Goal: Answer question/provide support: Share knowledge or assist other users

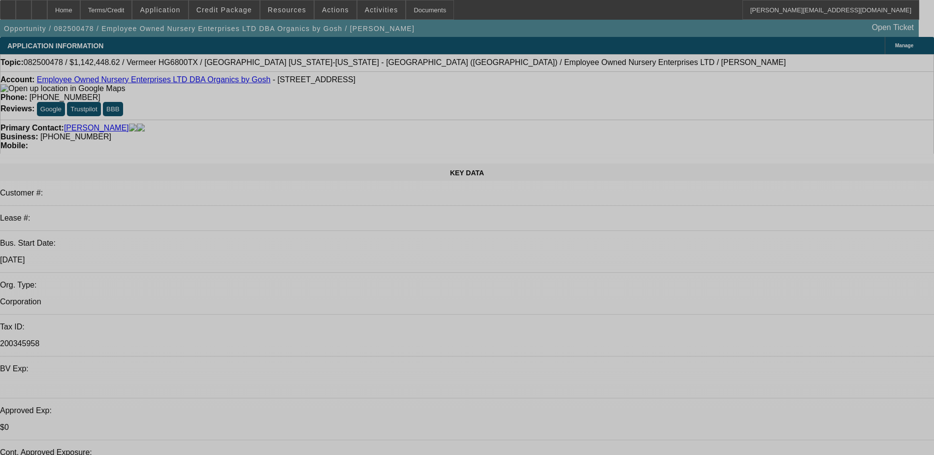
select select "0.1"
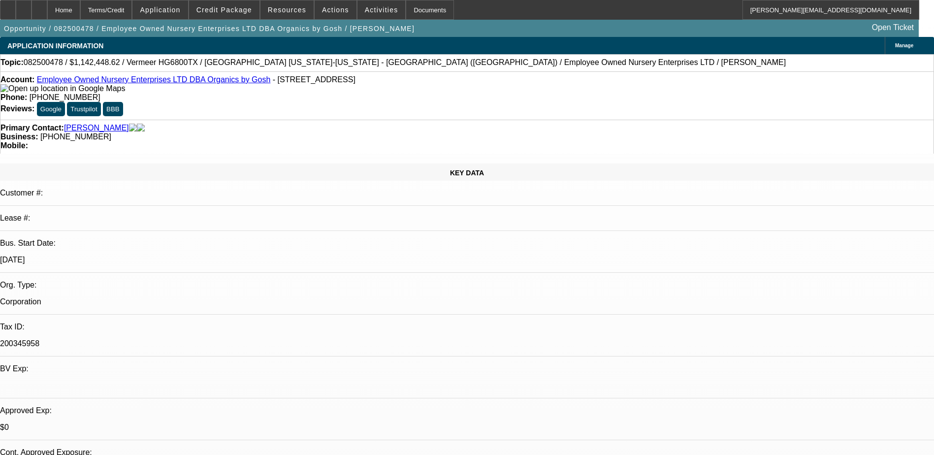
select select "0"
select select "6"
select select "0.1"
select select "0"
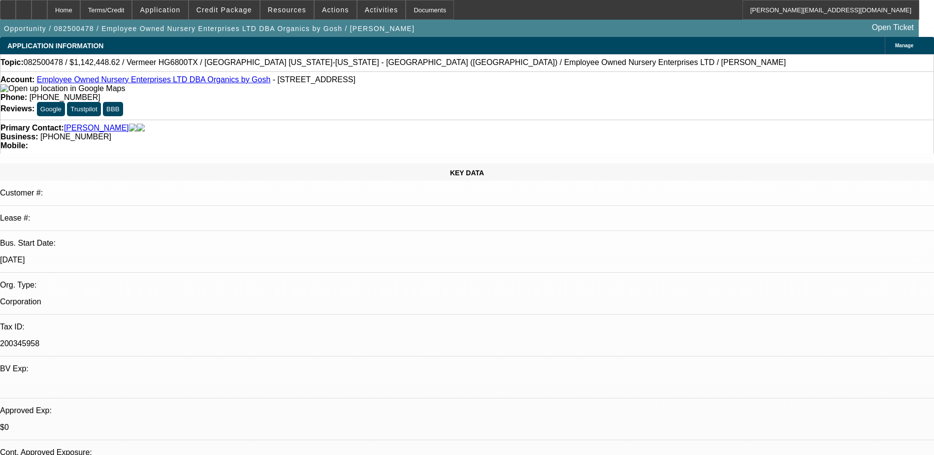
select select "0"
select select "6"
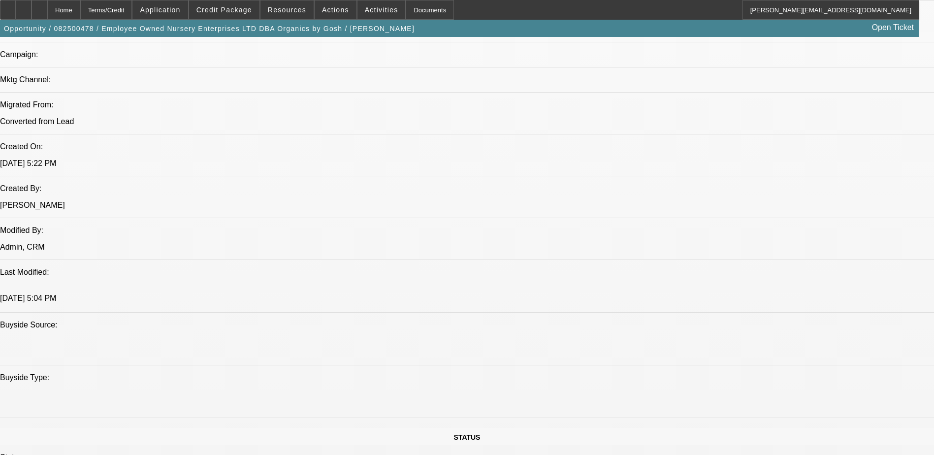
scroll to position [125, 0]
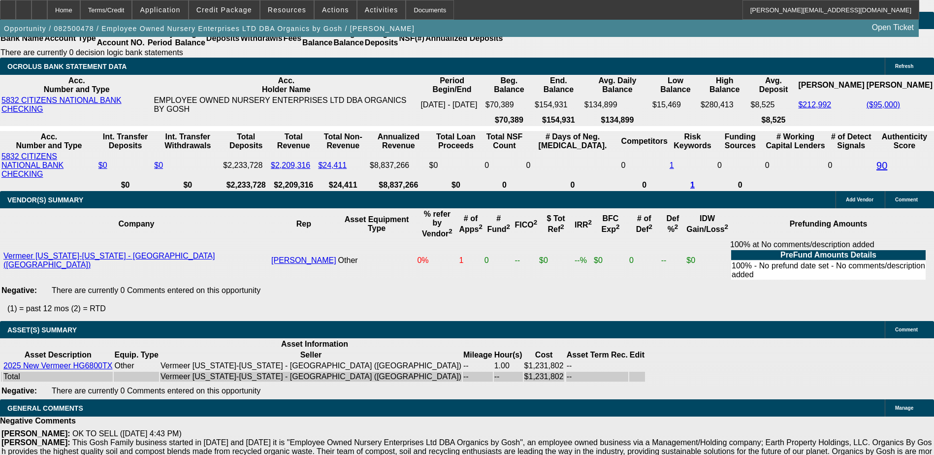
scroll to position [0, 0]
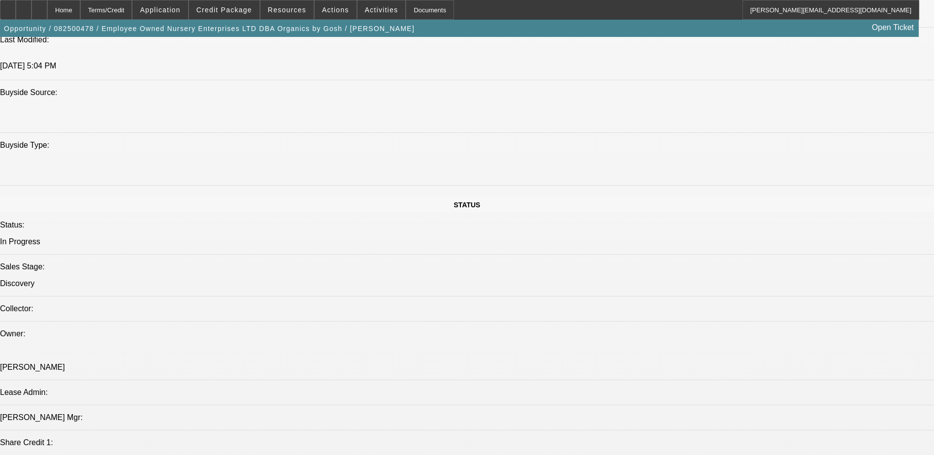
scroll to position [935, 0]
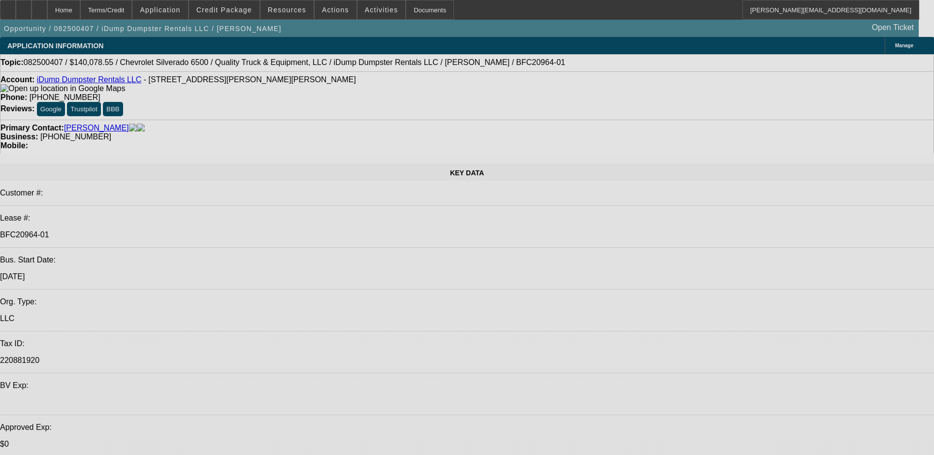
select select "0"
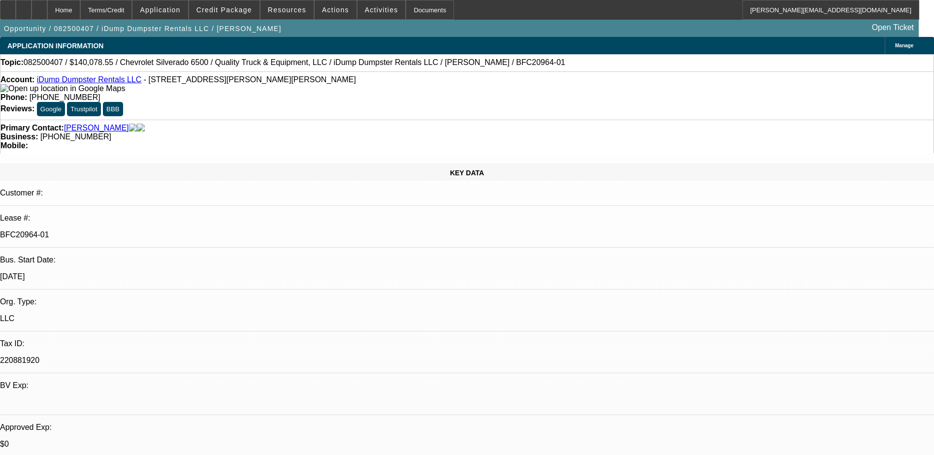
select select "0"
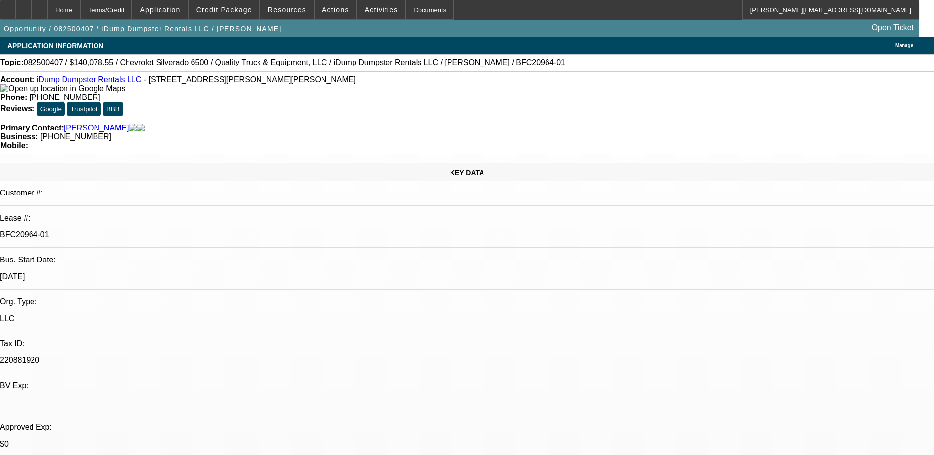
select select "0"
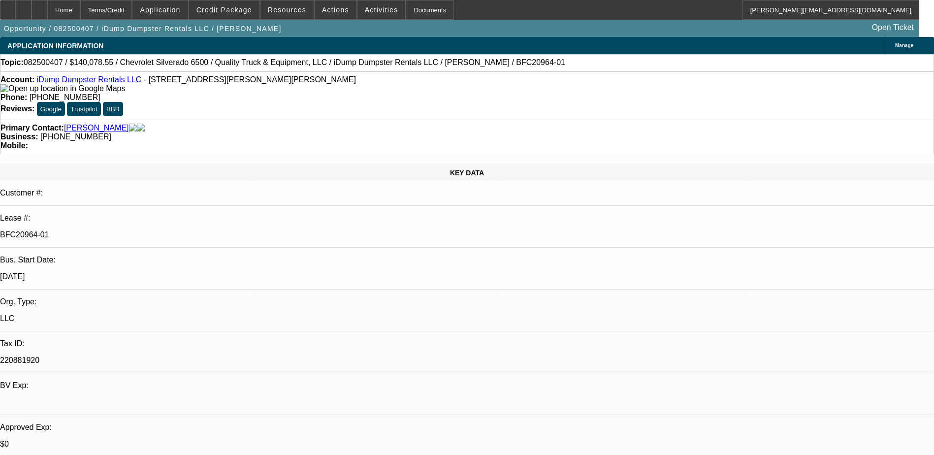
select select "1"
select select "6"
select select "1"
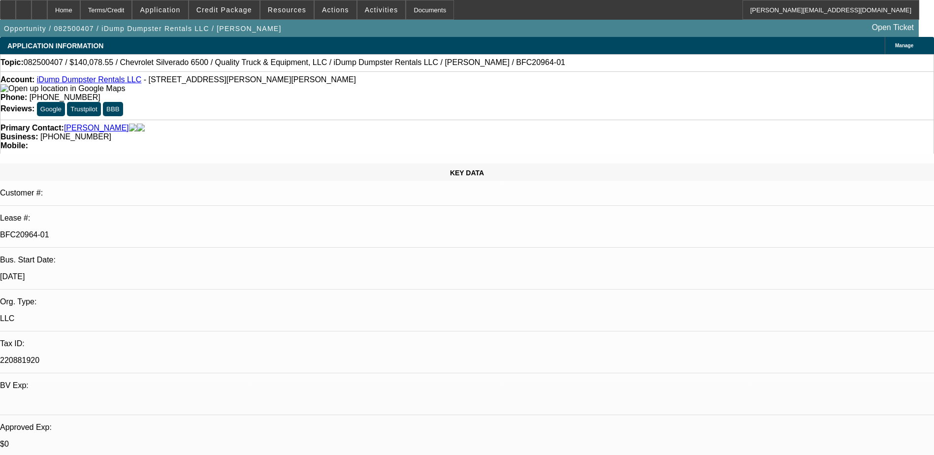
select select "6"
select select "1"
select select "6"
select select "1"
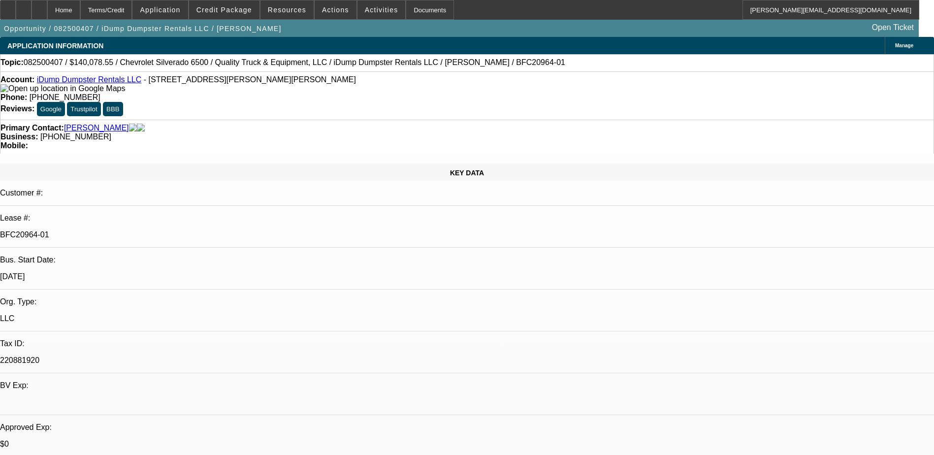
select select "1"
select select "6"
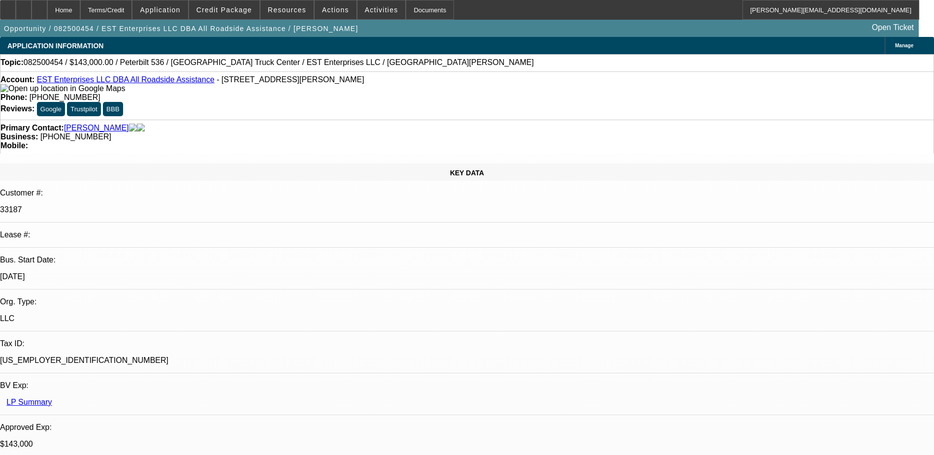
select select "0"
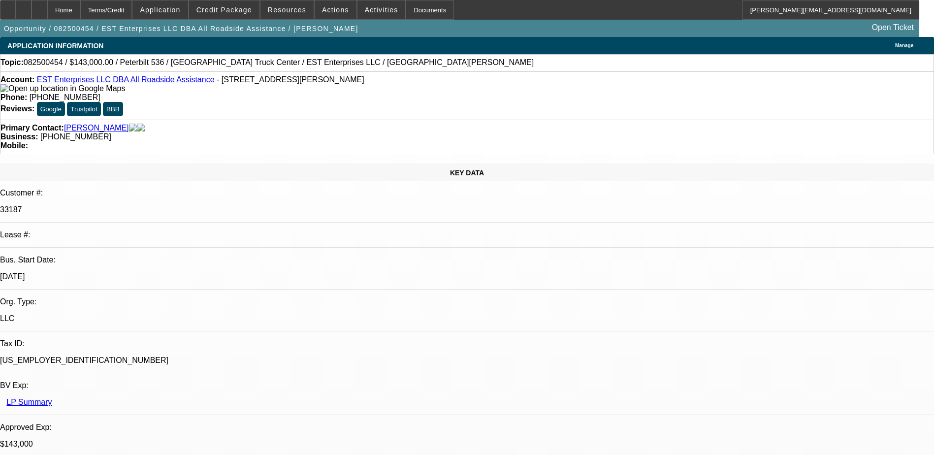
select select "0"
select select "2"
select select "0"
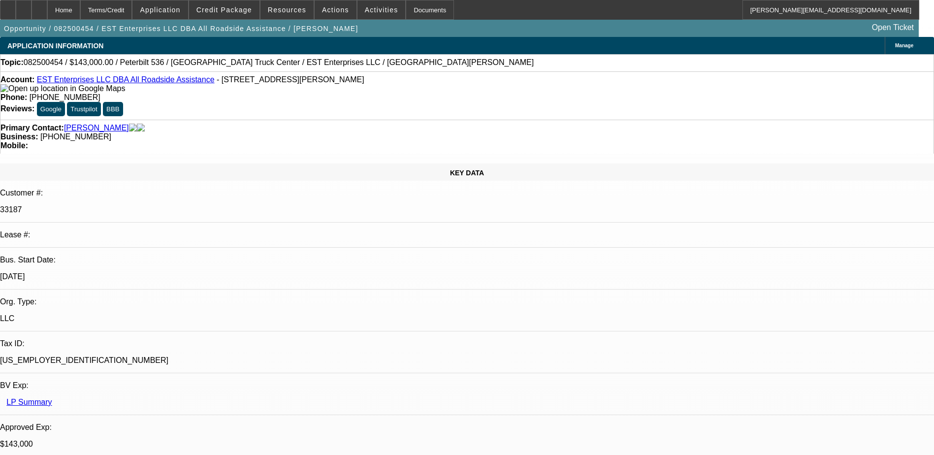
select select "2"
select select "0.1"
select select "1"
select select "2"
select select "6"
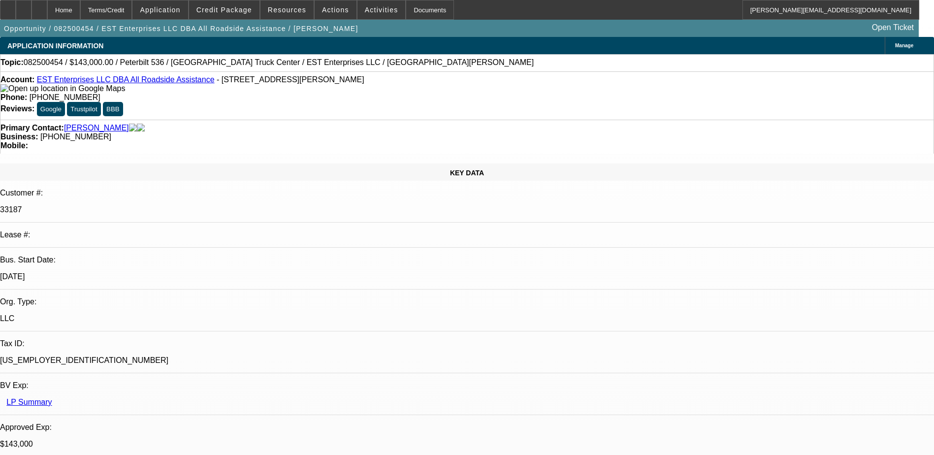
select select "1"
select select "2"
select select "6"
select select "1"
select select "2"
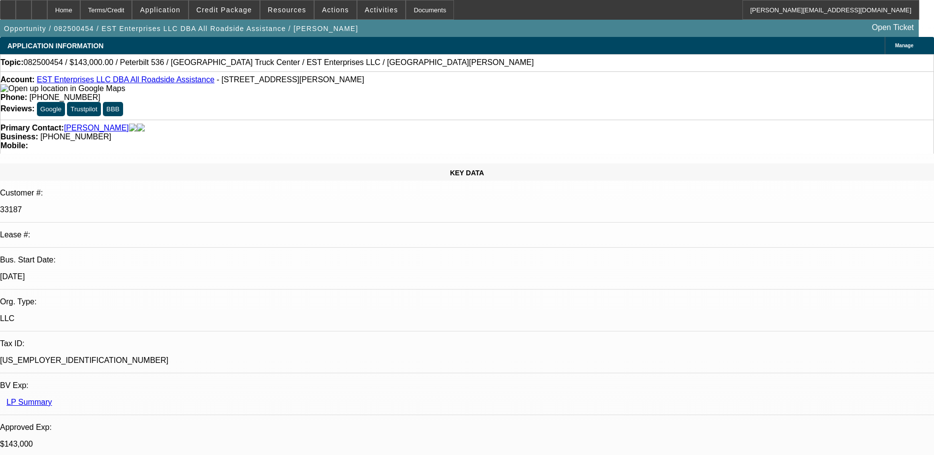
select select "6"
select select "1"
select select "2"
select select "4"
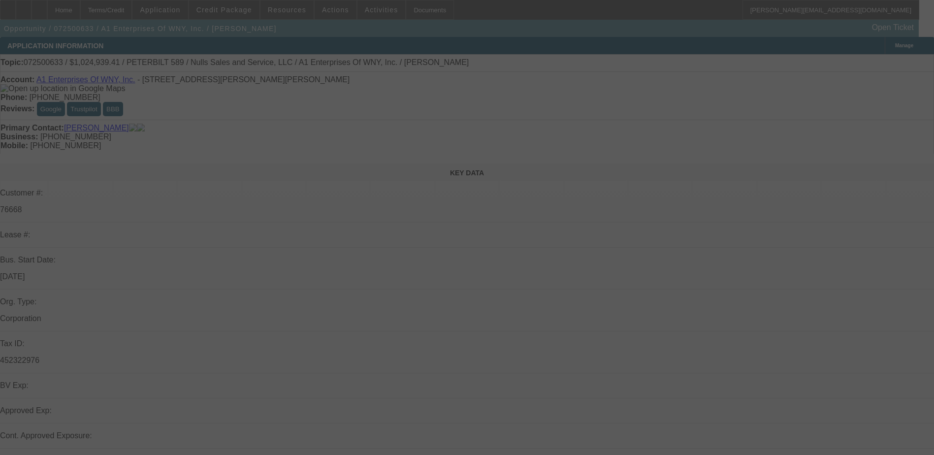
select select "0.1"
select select "2"
select select "0.1"
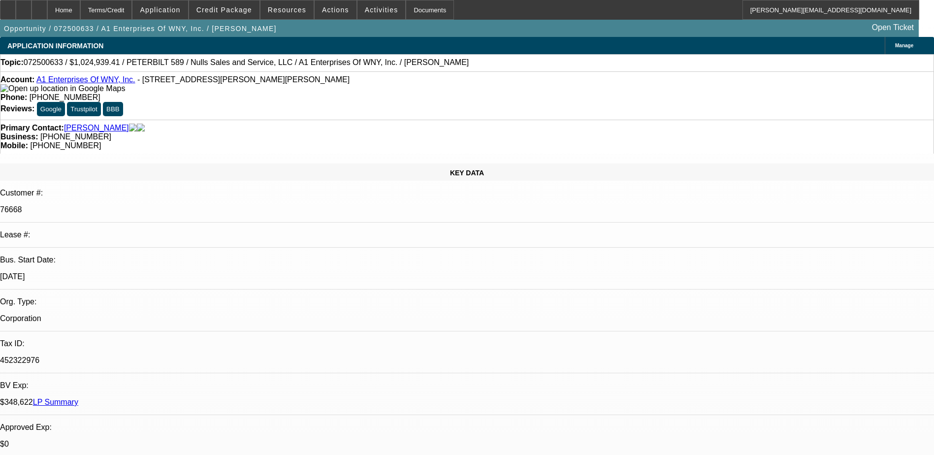
select select "2"
select select "4"
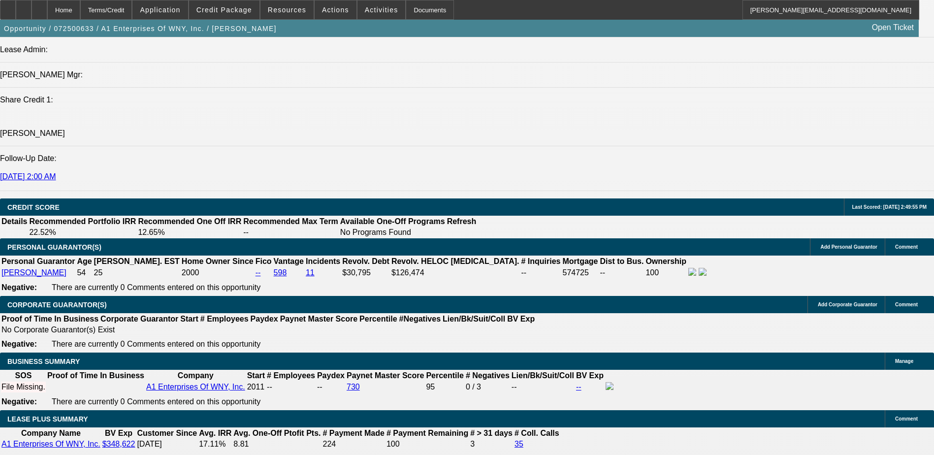
scroll to position [1284, 0]
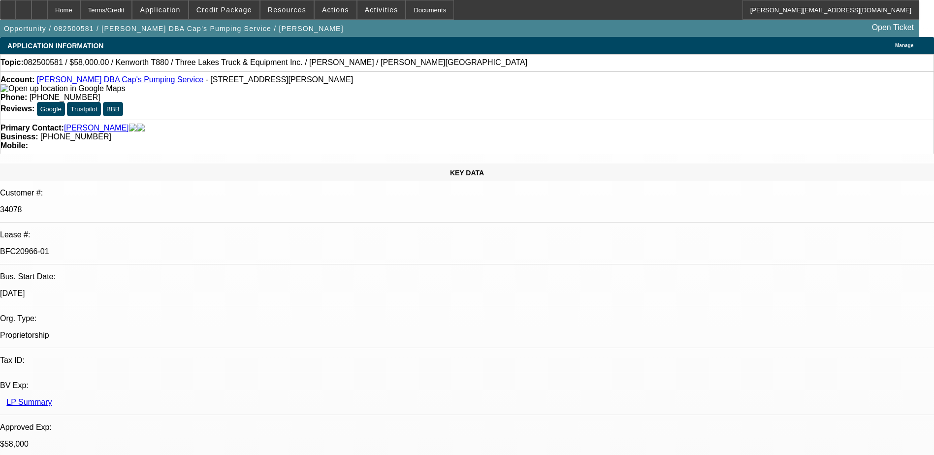
select select "0"
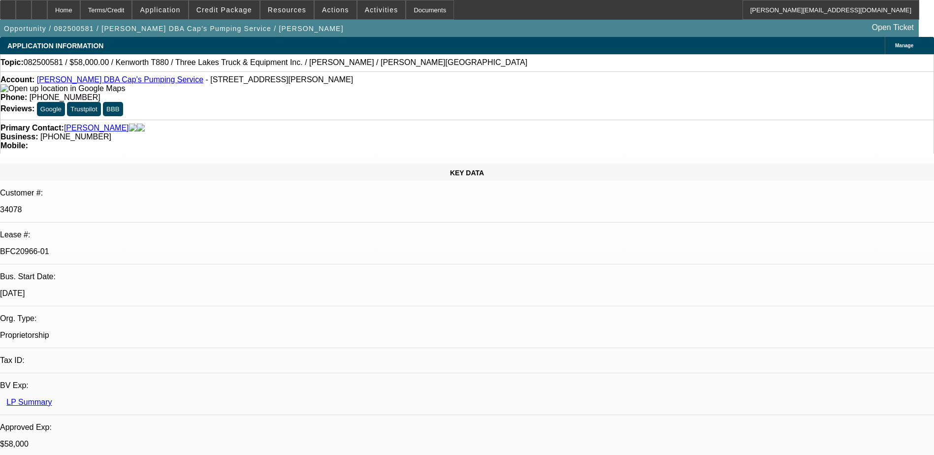
select select "0"
select select "0.1"
select select "0"
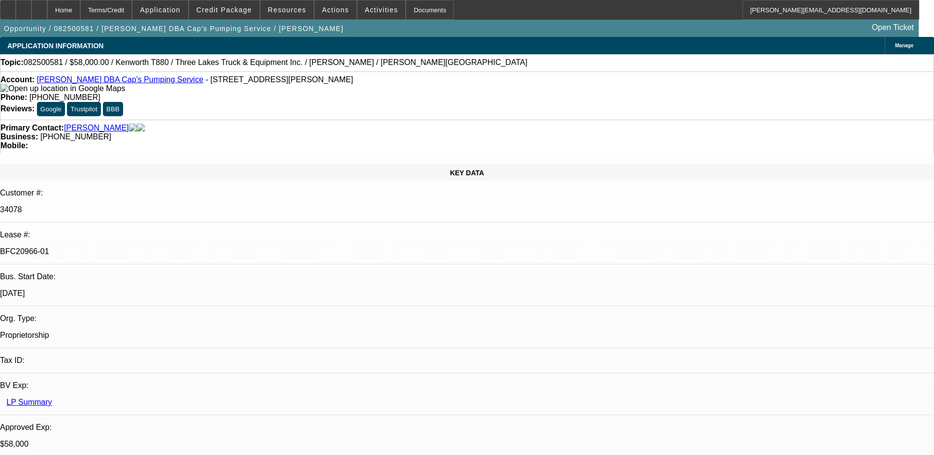
select select "0"
select select "0.1"
select select "1"
select select "9"
select select "6"
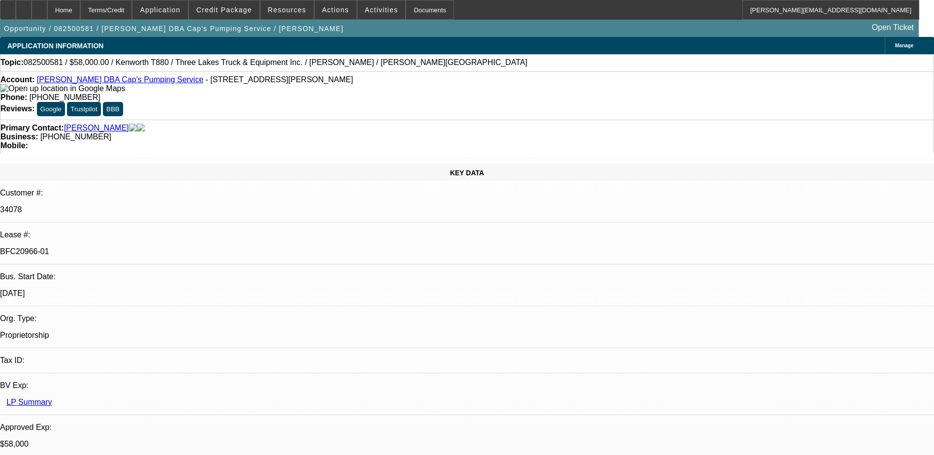
select select "1"
select select "9"
select select "6"
select select "1"
select select "9"
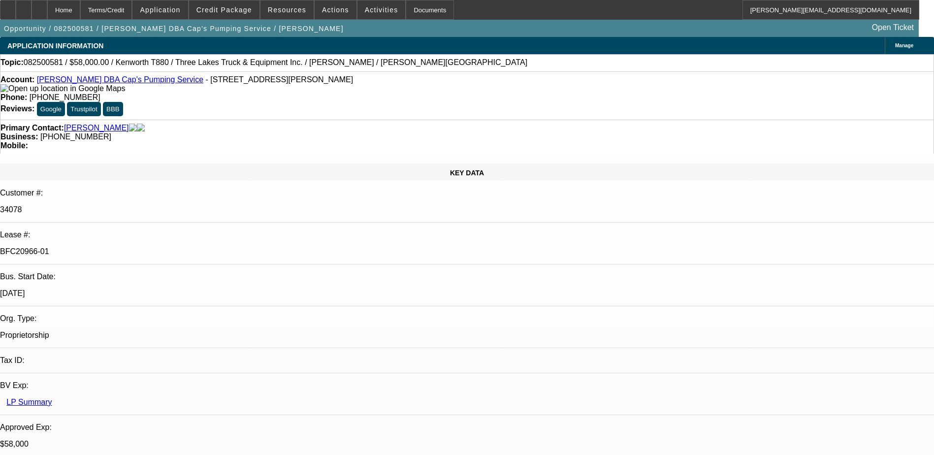
select select "4"
select select "1"
select select "4"
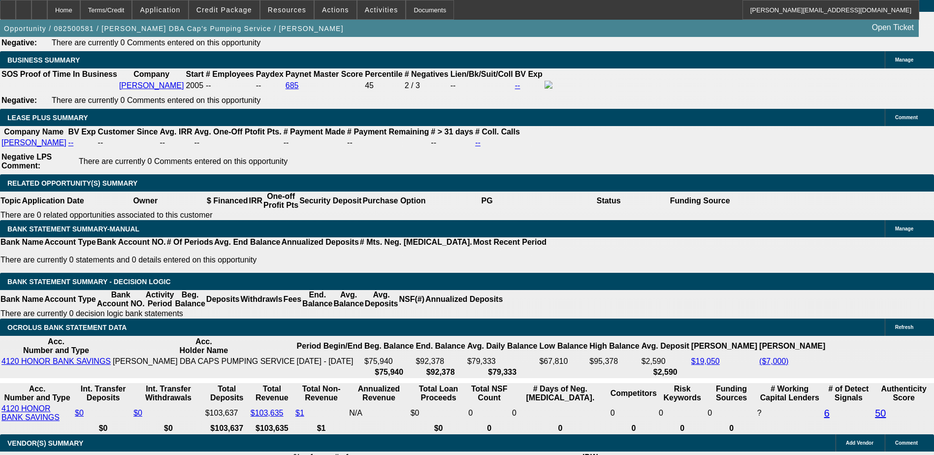
scroll to position [1280, 0]
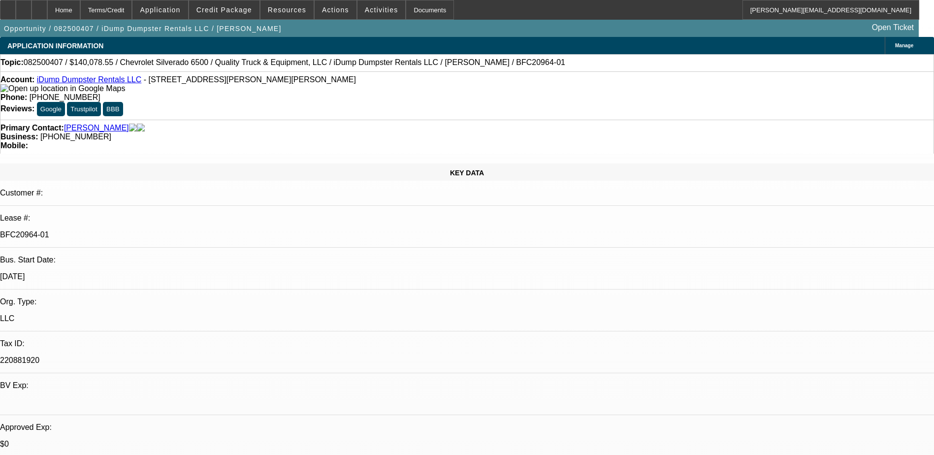
select select "0"
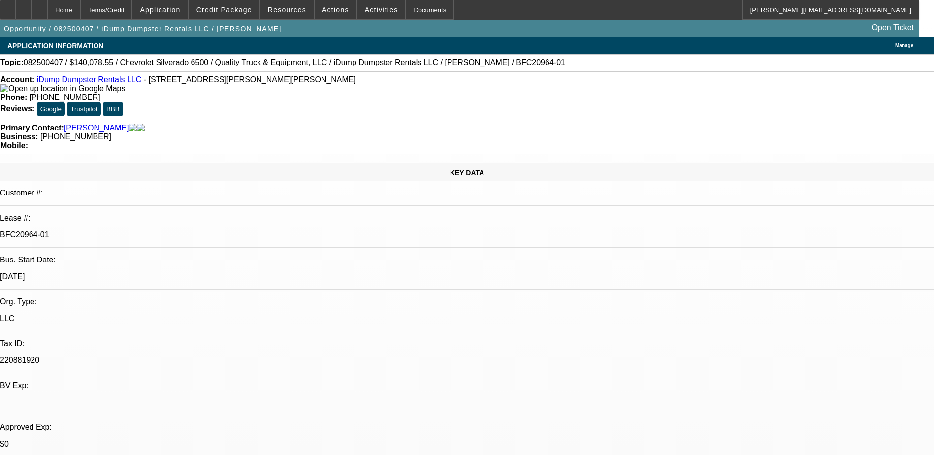
select select "0"
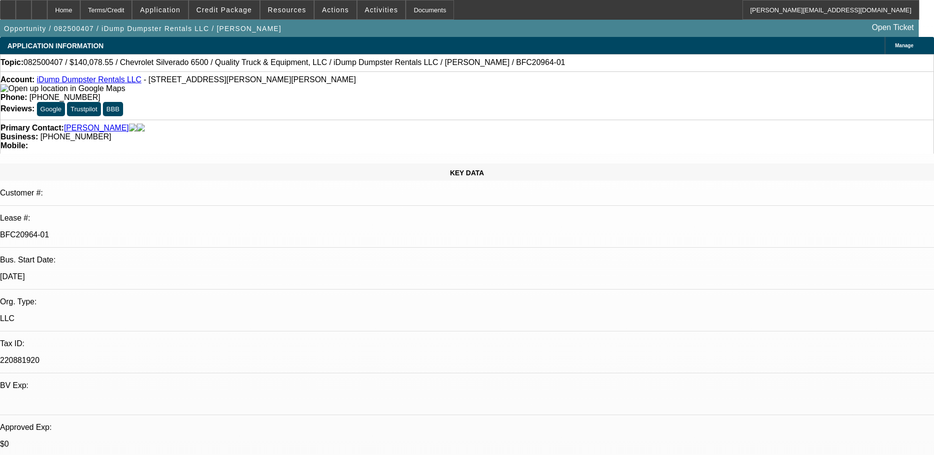
select select "0"
select select "1"
select select "6"
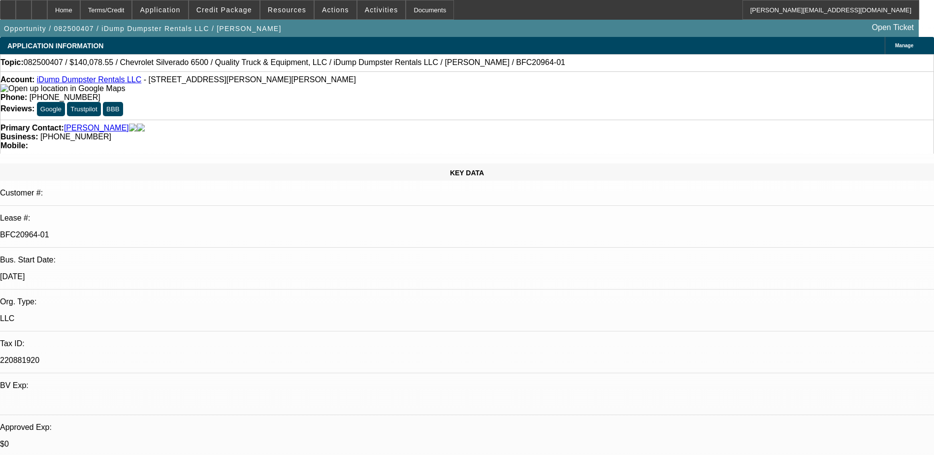
select select "1"
select select "6"
select select "1"
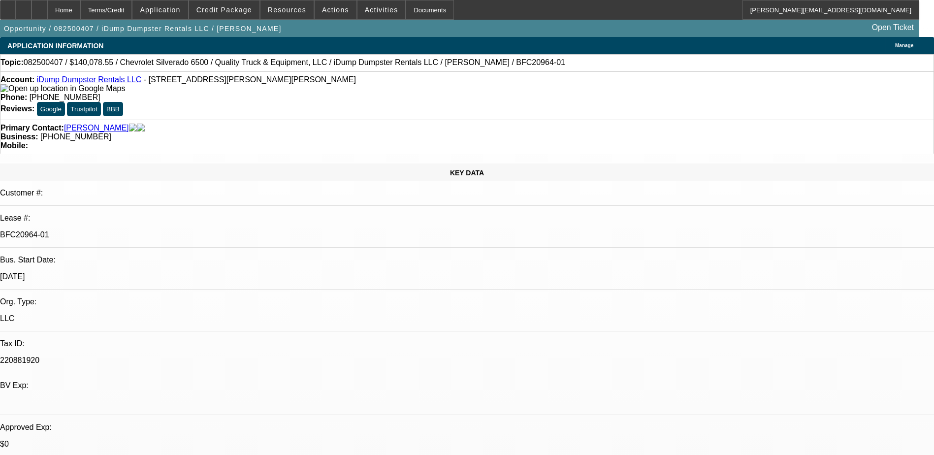
select select "6"
select select "1"
select select "6"
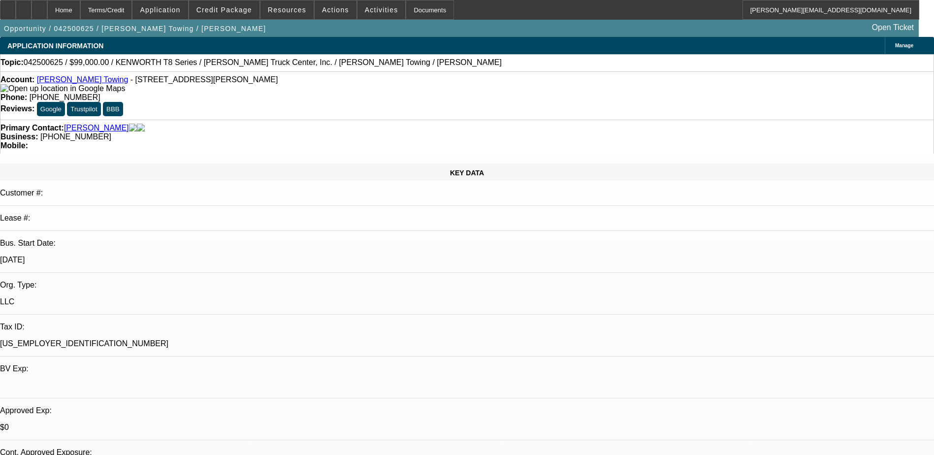
select select "0.1"
select select "2"
select select "0"
select select "0.1"
select select "2"
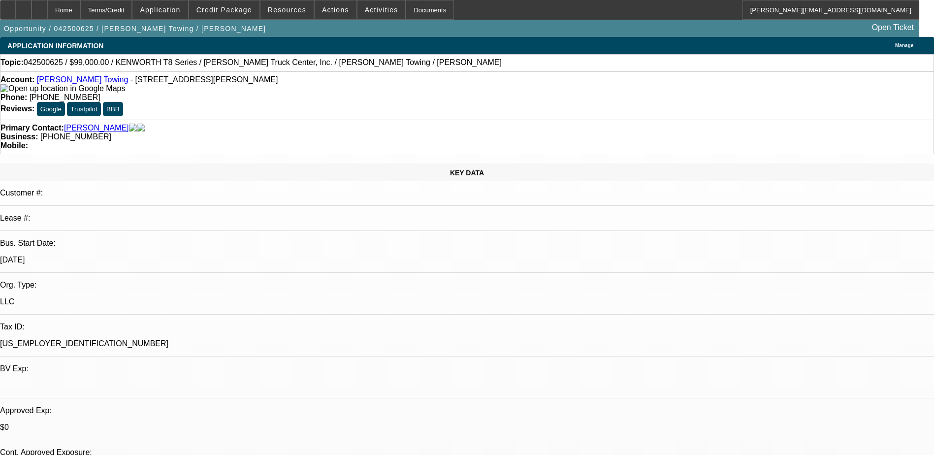
select select "0"
select select "1"
select select "2"
select select "6"
select select "1"
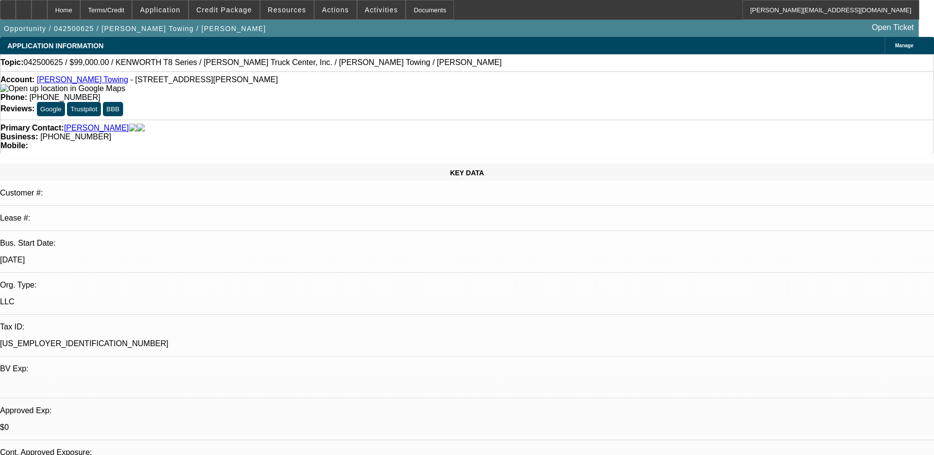
select select "2"
select select "6"
select select "0.2"
select select "2"
select select "0"
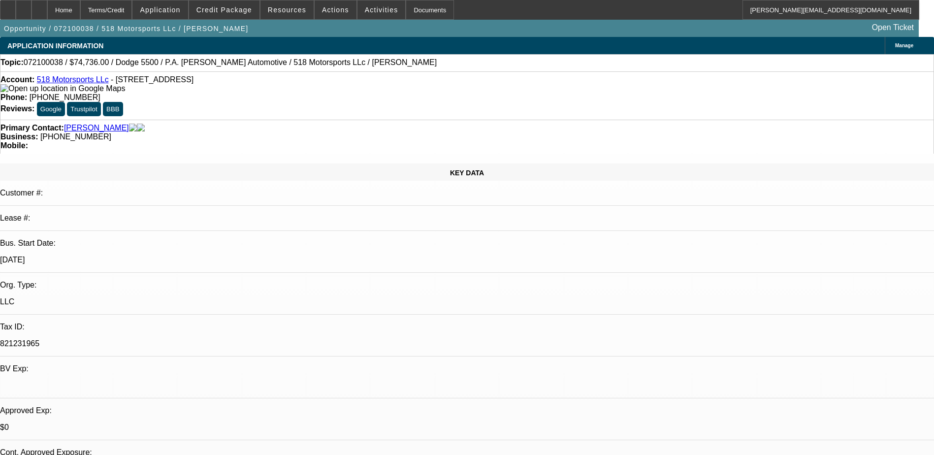
select select "0.2"
select select "2"
select select "0"
select select "0.2"
select select "2"
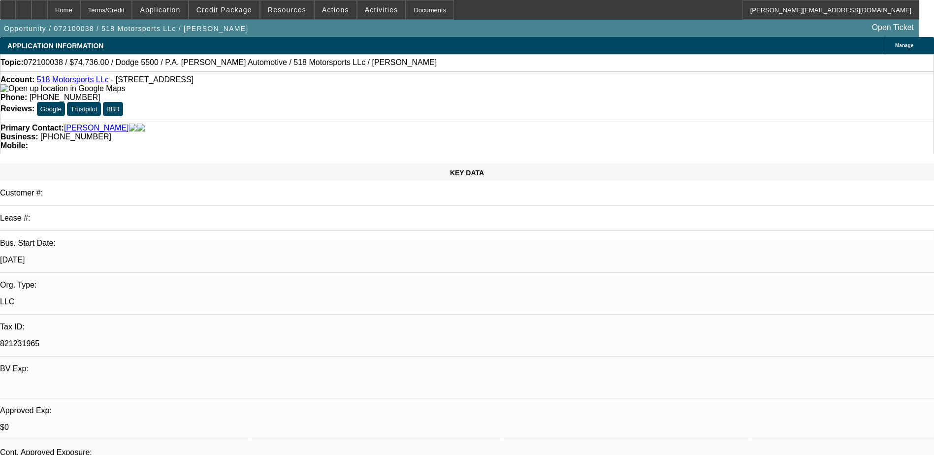
select select "0"
select select "0.2"
select select "2"
select select "0"
select select "1"
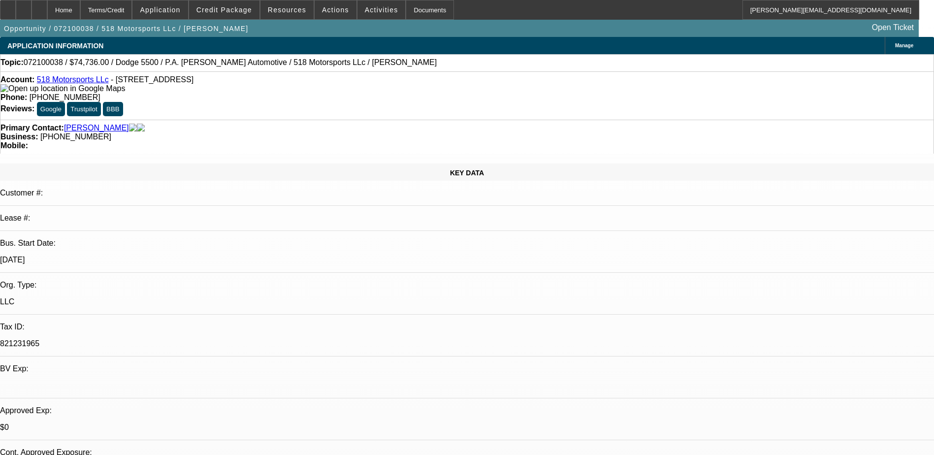
select select "2"
select select "6"
select select "1"
select select "2"
select select "6"
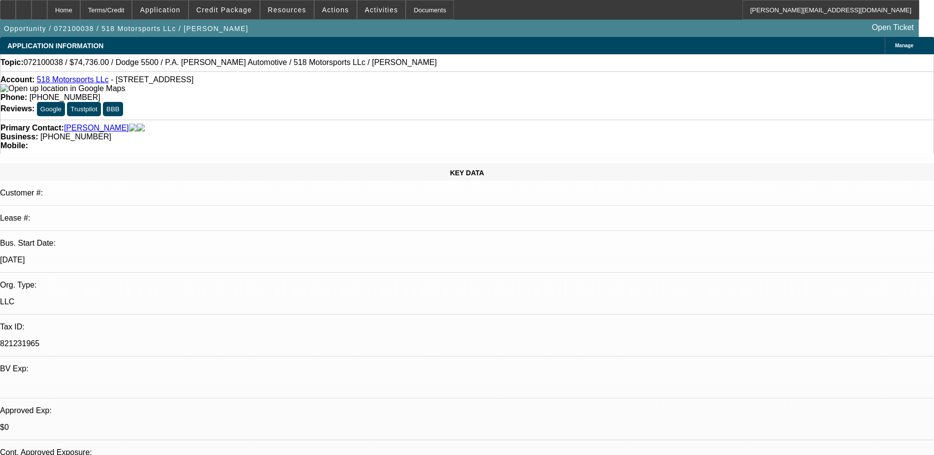
select select "1"
select select "2"
select select "6"
select select "1"
select select "2"
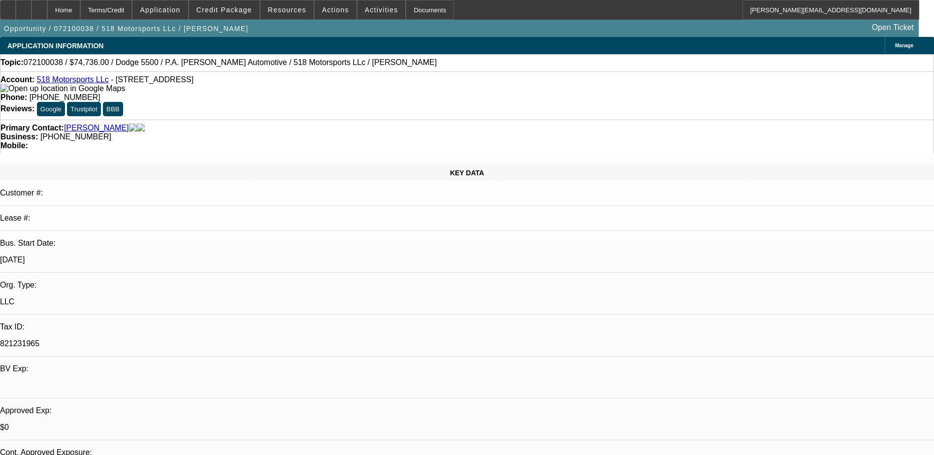
select select "6"
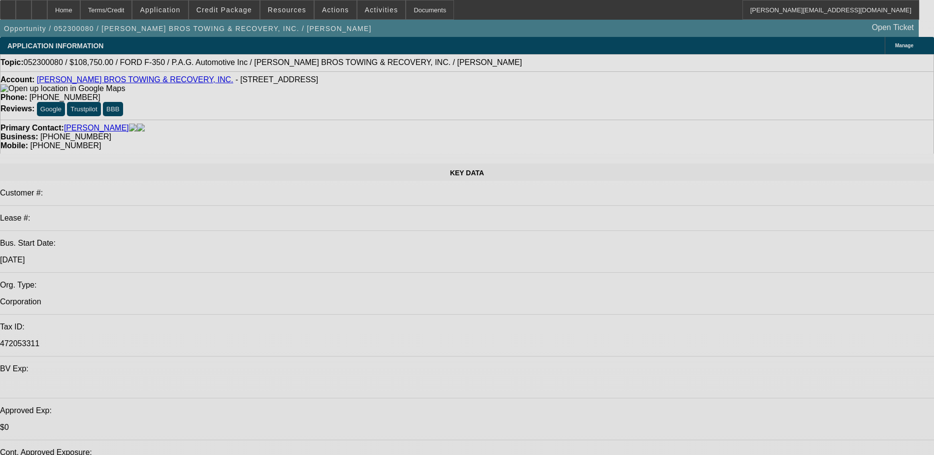
select select "0"
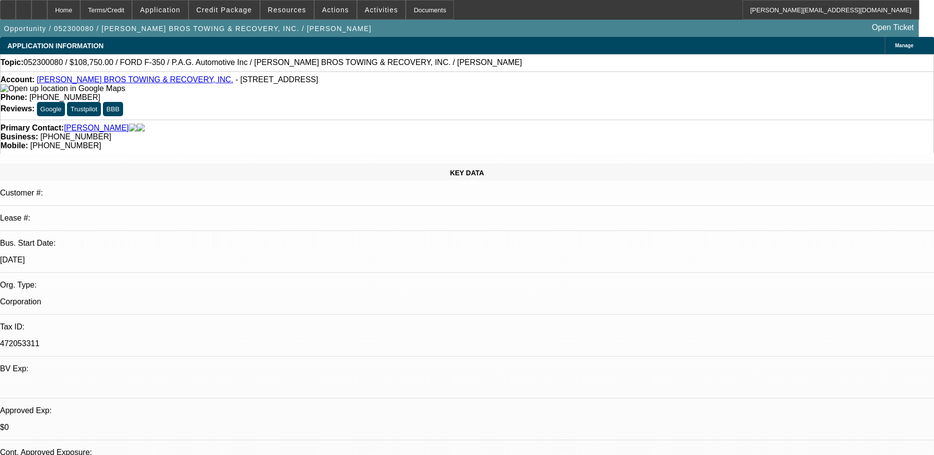
select select "0"
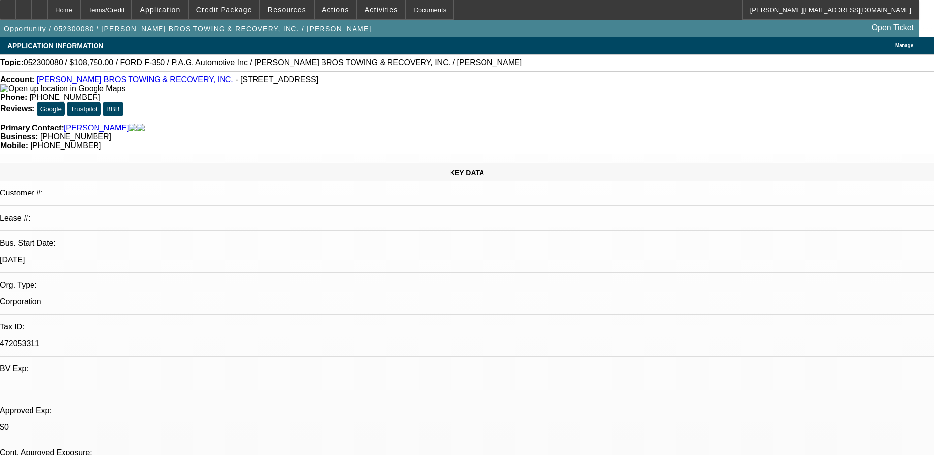
select select "0"
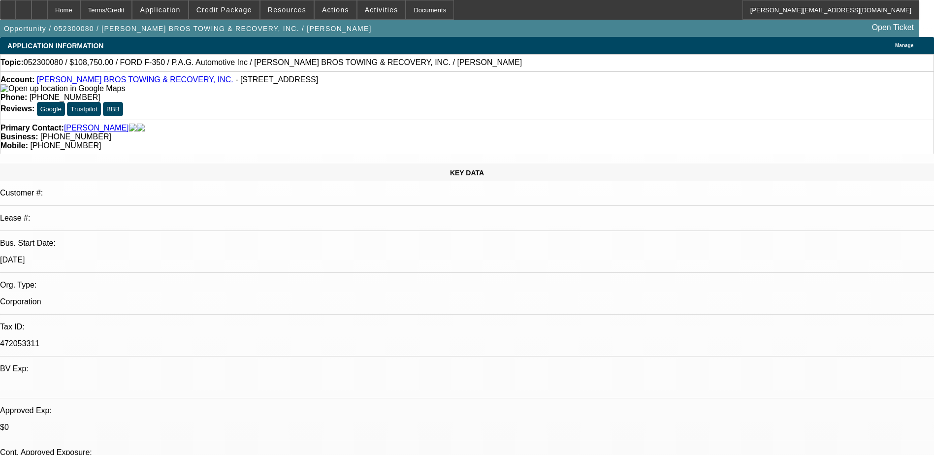
select select "0"
select select "1"
select select "6"
select select "1"
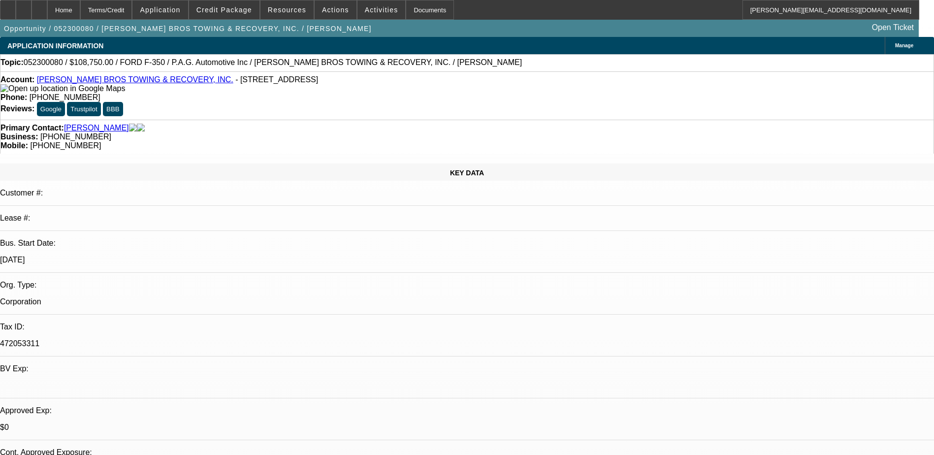
select select "1"
select select "6"
select select "1"
select select "6"
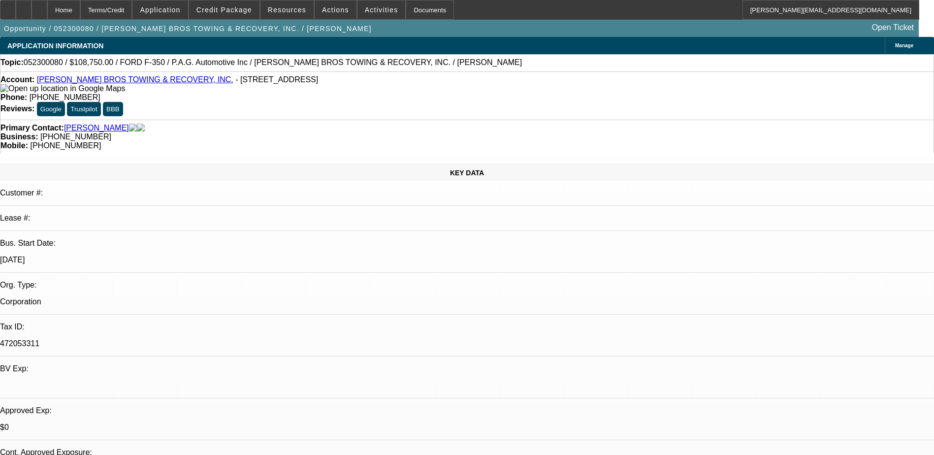
select select "1"
select select "6"
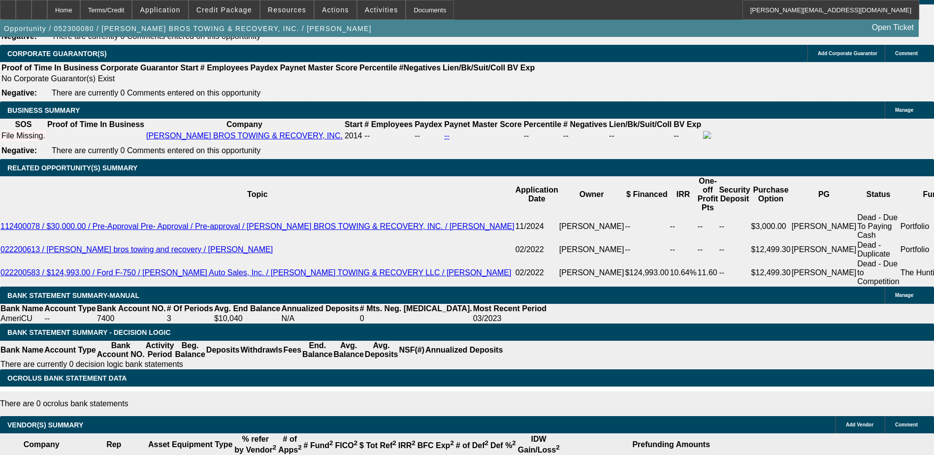
scroll to position [1425, 0]
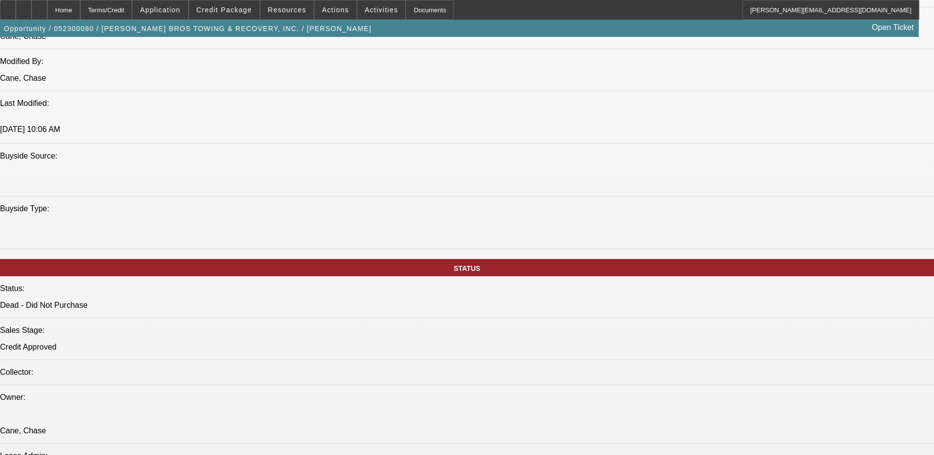
scroll to position [932, 0]
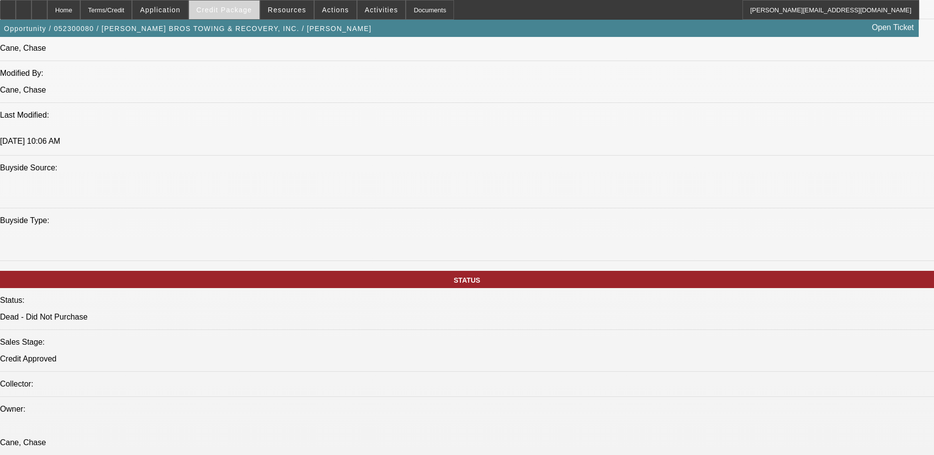
scroll to position [785, 0]
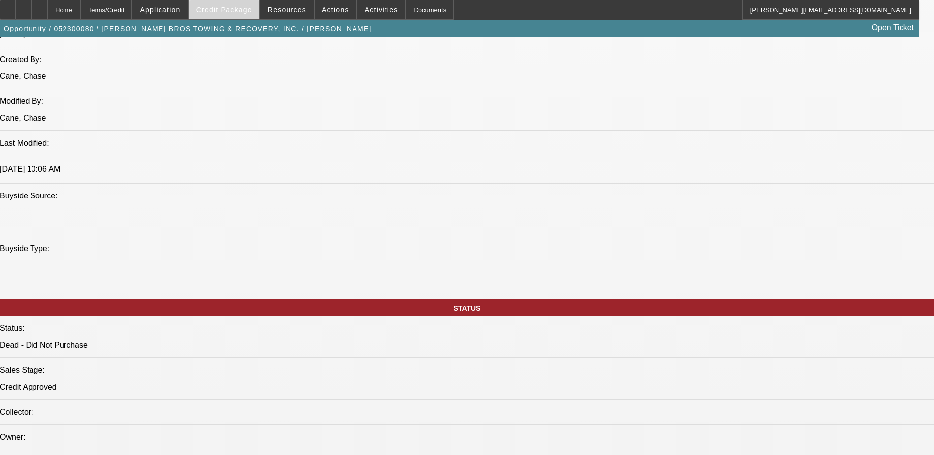
click at [236, 7] on span "Credit Package" at bounding box center [224, 10] width 56 height 8
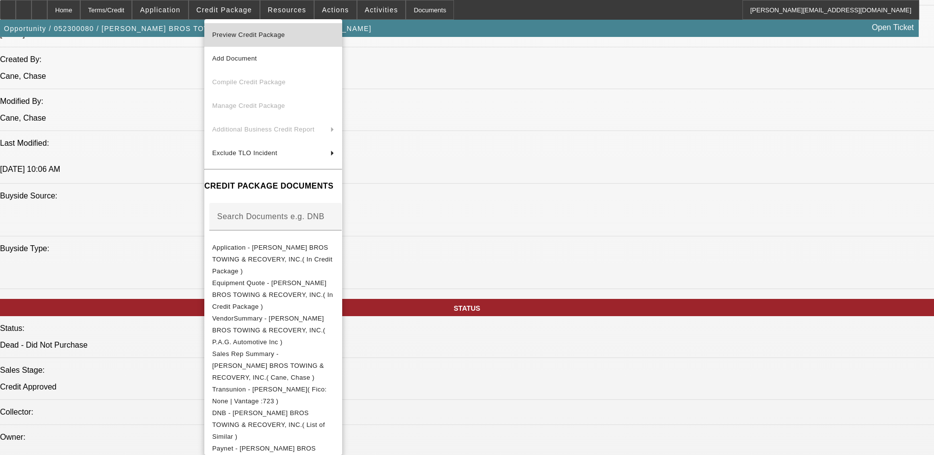
click at [260, 35] on span "Preview Credit Package" at bounding box center [248, 34] width 73 height 7
